Goal: Find specific page/section: Find specific page/section

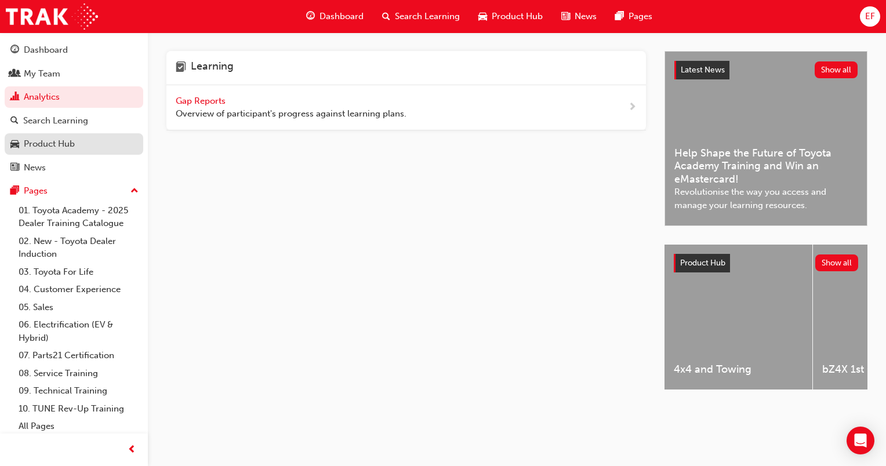
click at [72, 143] on div "Product Hub" at bounding box center [49, 143] width 51 height 13
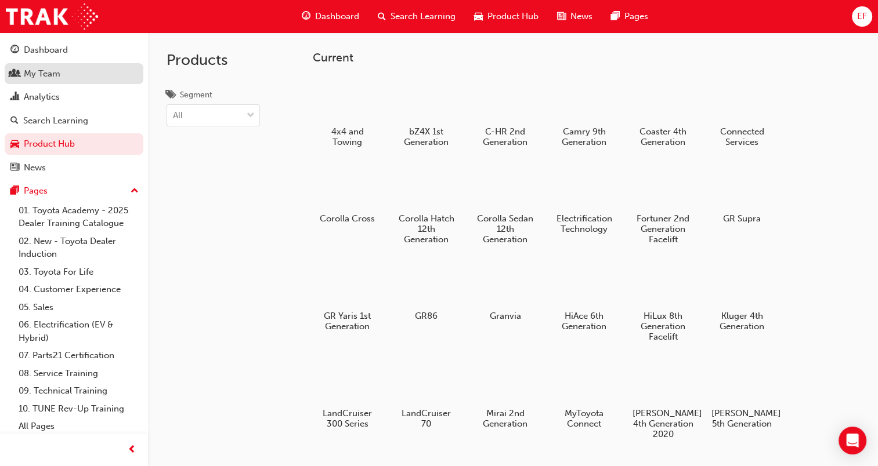
click at [46, 67] on div "My Team" at bounding box center [42, 73] width 37 height 13
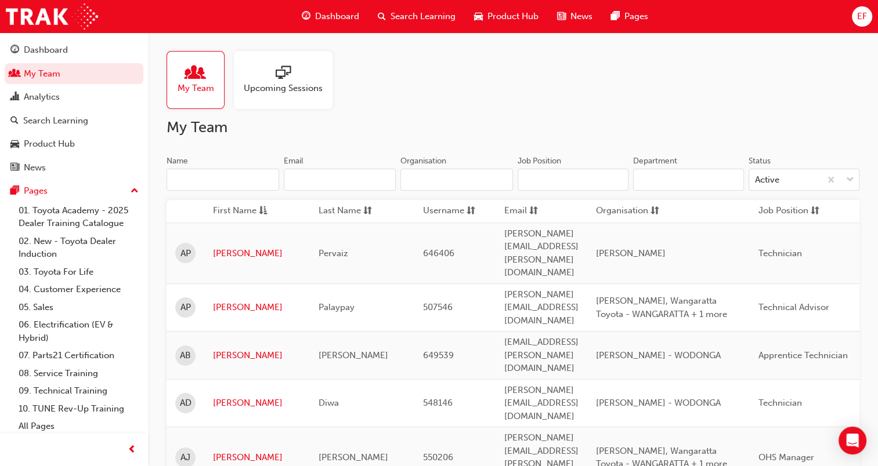
click at [247, 184] on input "Name" at bounding box center [222, 180] width 113 height 22
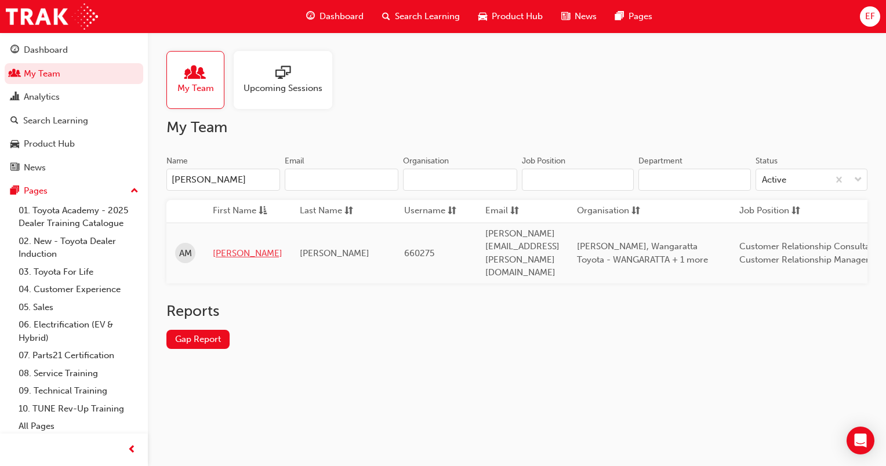
type input "[PERSON_NAME]"
click at [218, 248] on link "[PERSON_NAME]" at bounding box center [248, 253] width 70 height 13
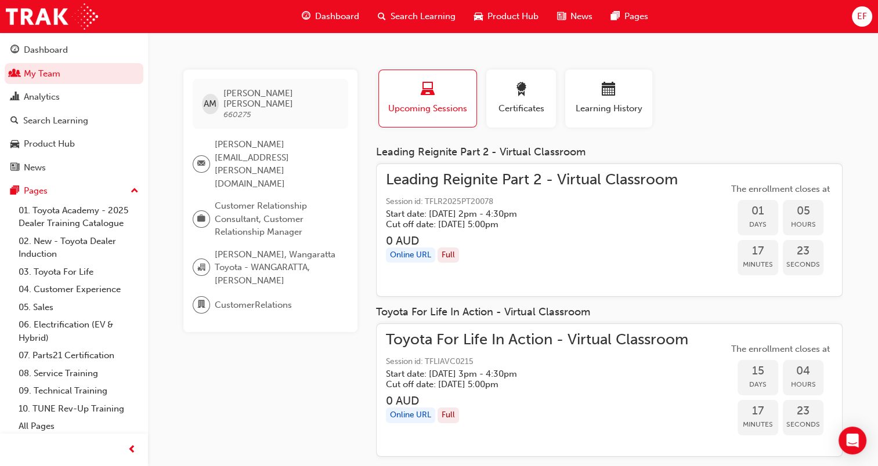
scroll to position [28, 0]
